Goal: Find specific page/section: Find specific page/section

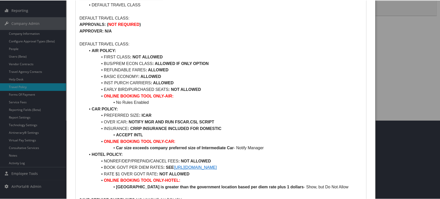
scroll to position [95, 0]
